Goal: Find specific fact: Find contact information

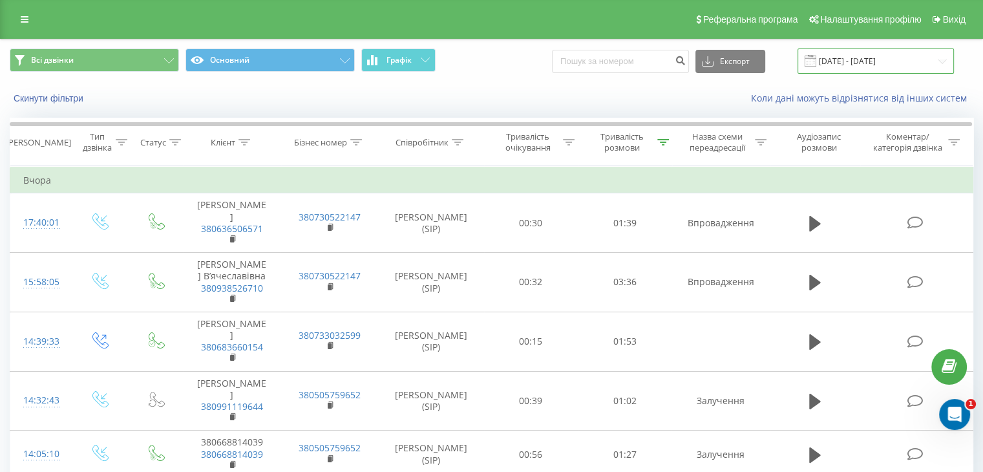
click at [853, 60] on input "[DATE] - [DATE]" at bounding box center [876, 60] width 156 height 25
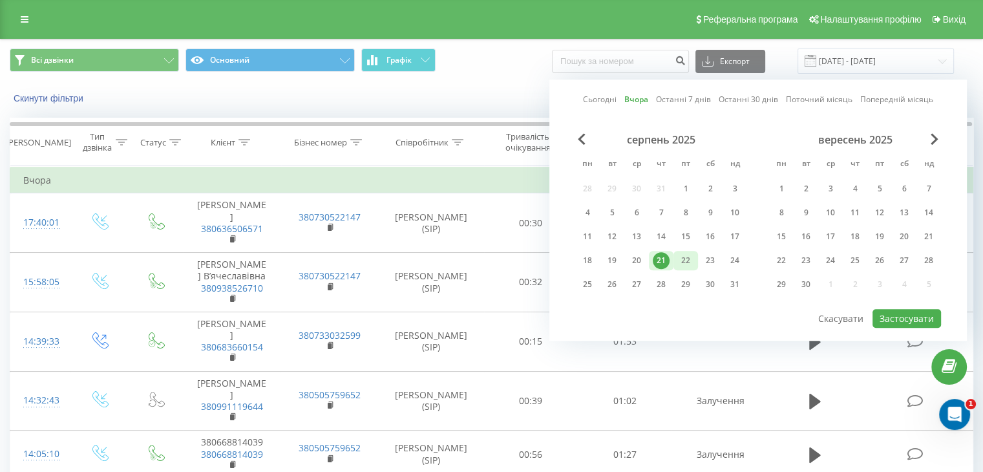
click at [683, 261] on div "22" at bounding box center [685, 260] width 17 height 17
click at [893, 321] on button "Застосувати" at bounding box center [907, 318] width 69 height 19
type input "[DATE] - [DATE]"
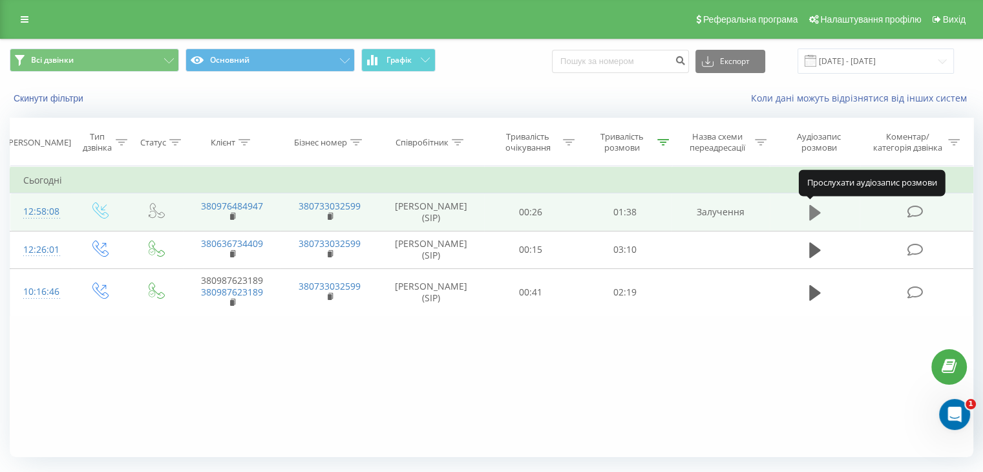
click at [815, 213] on icon at bounding box center [815, 213] width 12 height 16
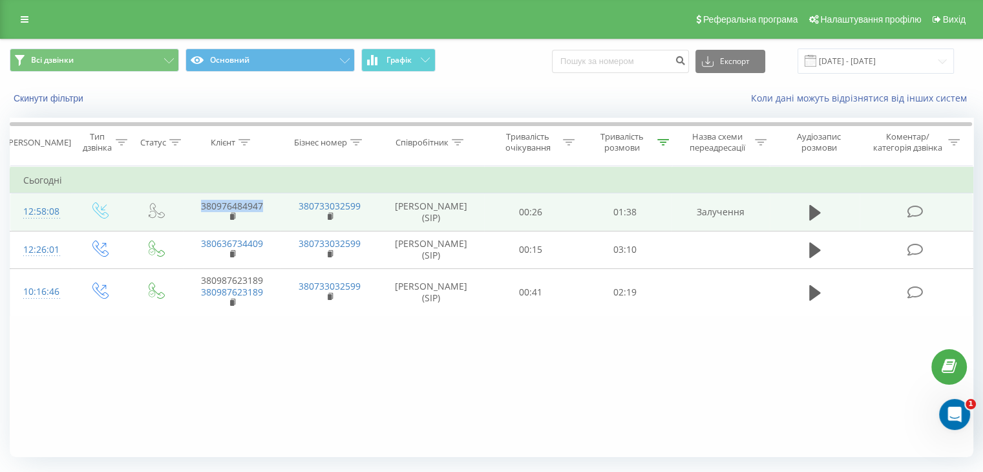
drag, startPoint x: 200, startPoint y: 205, endPoint x: 256, endPoint y: 213, distance: 56.8
click at [256, 213] on td "380976484947" at bounding box center [232, 211] width 98 height 37
copy link "380976484947"
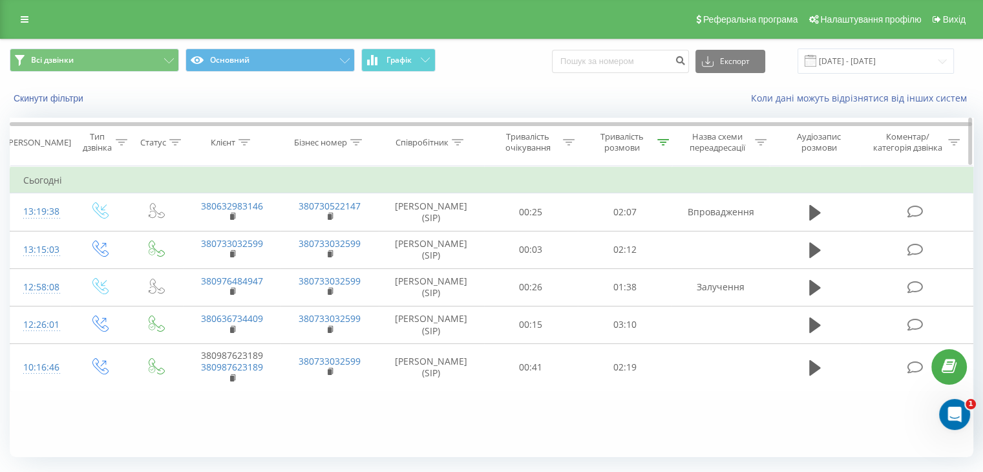
click at [665, 137] on div at bounding box center [663, 142] width 12 height 11
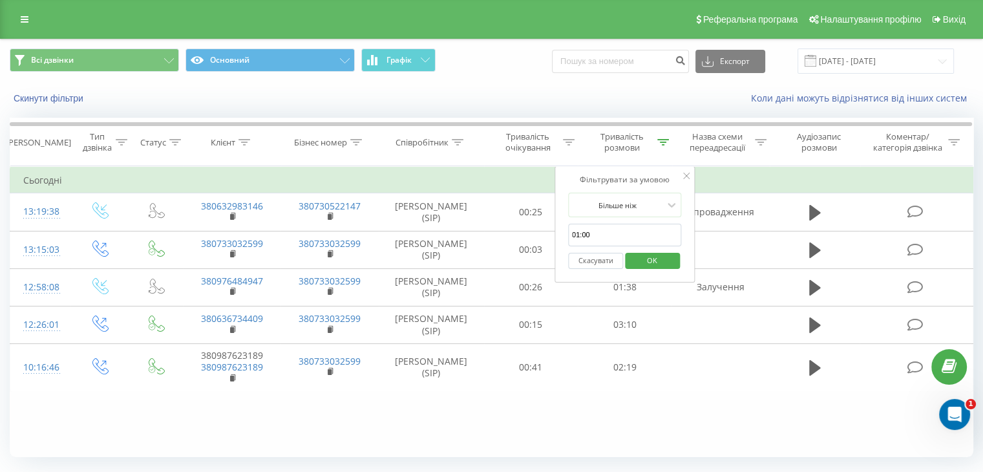
click at [603, 264] on button "Скасувати" at bounding box center [595, 261] width 55 height 16
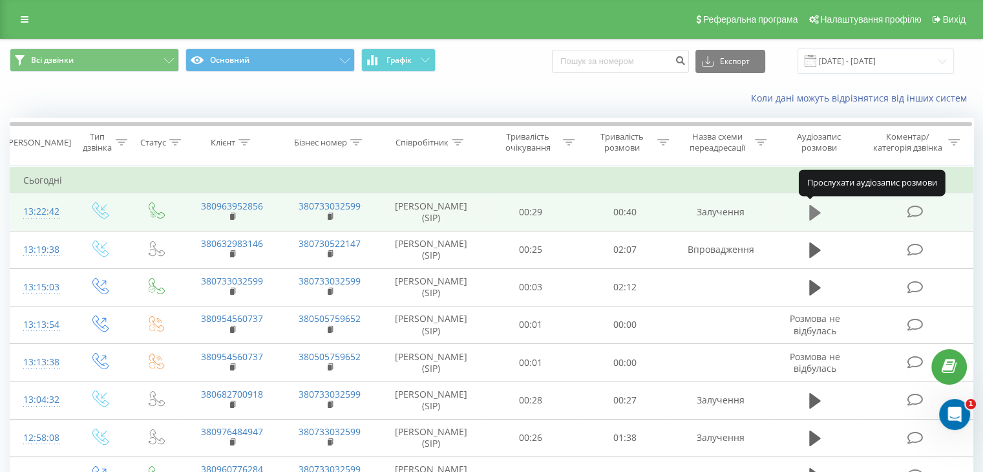
click at [815, 215] on icon at bounding box center [815, 213] width 12 height 16
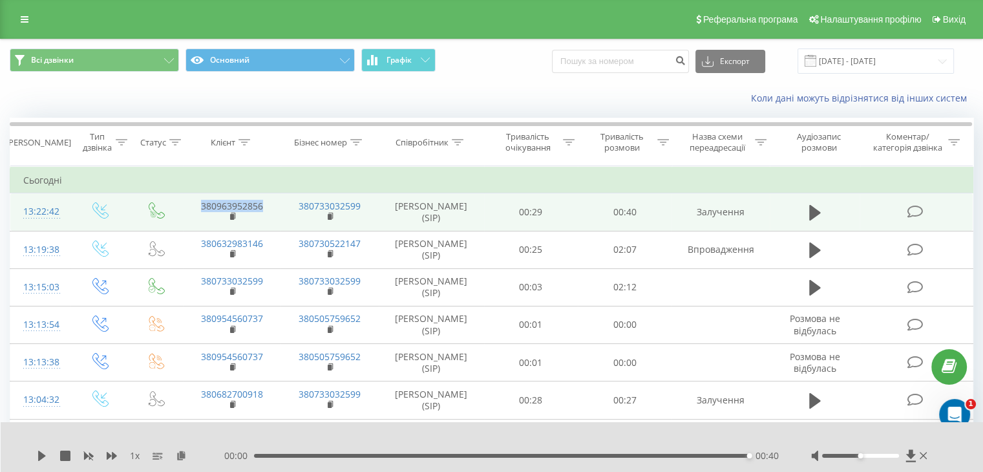
drag, startPoint x: 197, startPoint y: 204, endPoint x: 270, endPoint y: 205, distance: 73.7
click at [270, 205] on td "380963952856" at bounding box center [232, 211] width 98 height 37
copy link "380963952856"
